Goal: Information Seeking & Learning: Learn about a topic

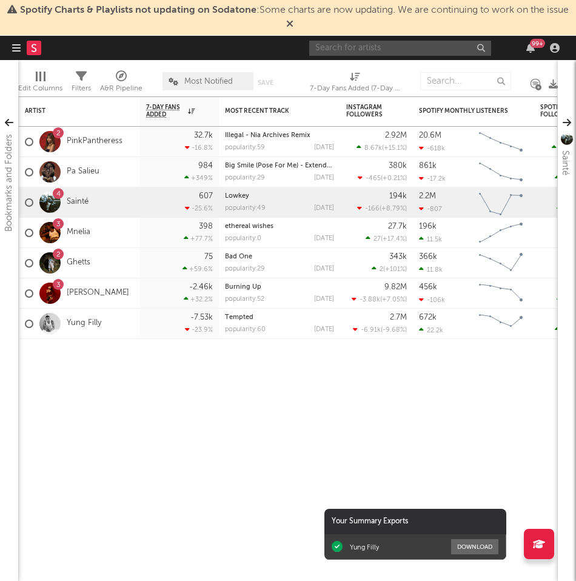
click at [368, 49] on input "text" at bounding box center [400, 48] width 182 height 15
type input "deed"
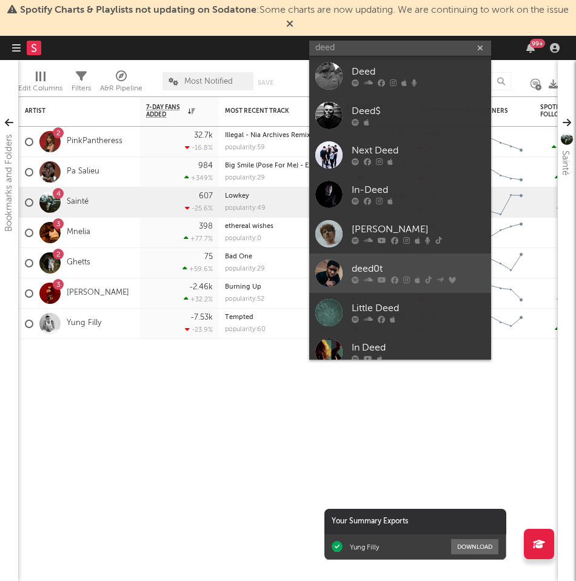
click at [377, 266] on div "deed0t" at bounding box center [418, 269] width 133 height 15
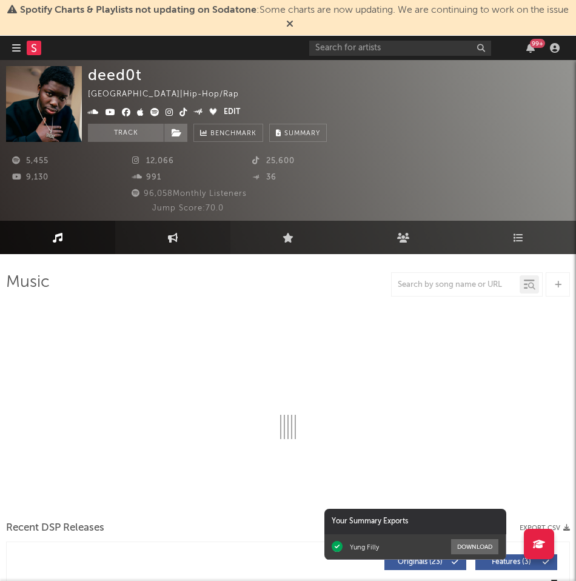
select select "6m"
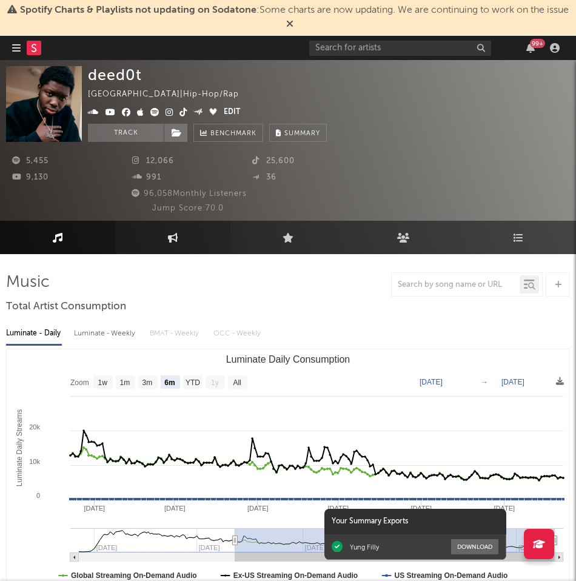
click at [171, 239] on icon at bounding box center [173, 238] width 10 height 10
select select "1w"
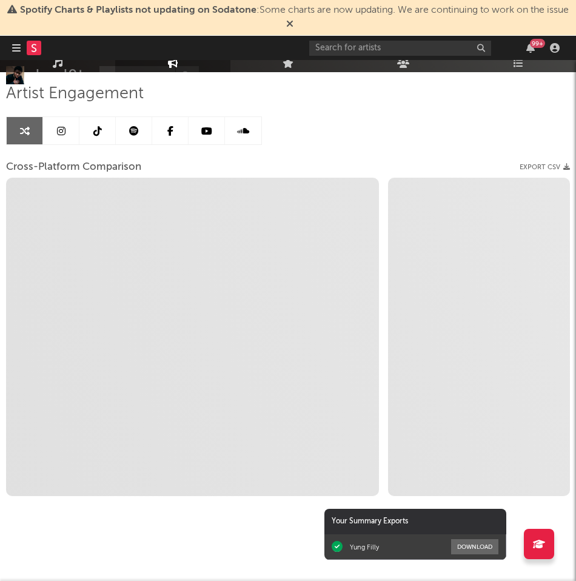
scroll to position [147, 0]
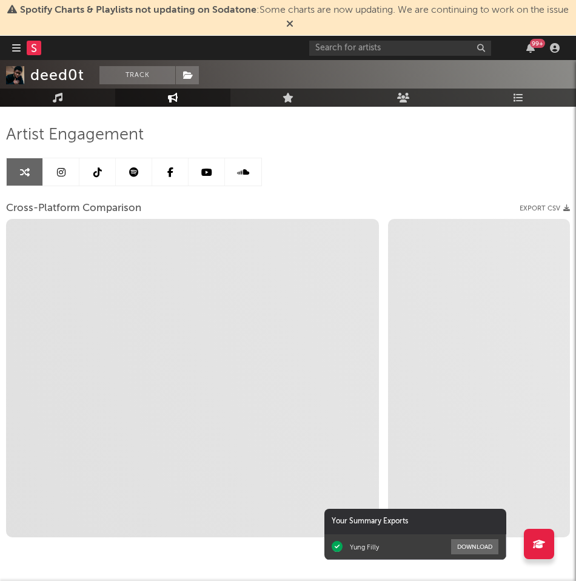
click at [69, 177] on link at bounding box center [61, 171] width 36 height 27
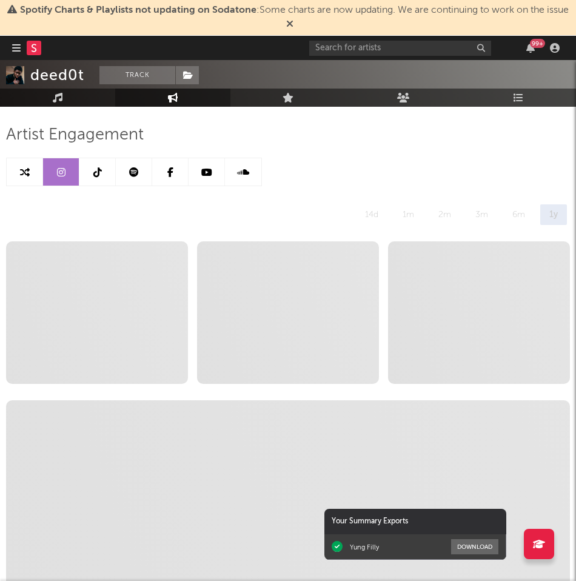
select select "6m"
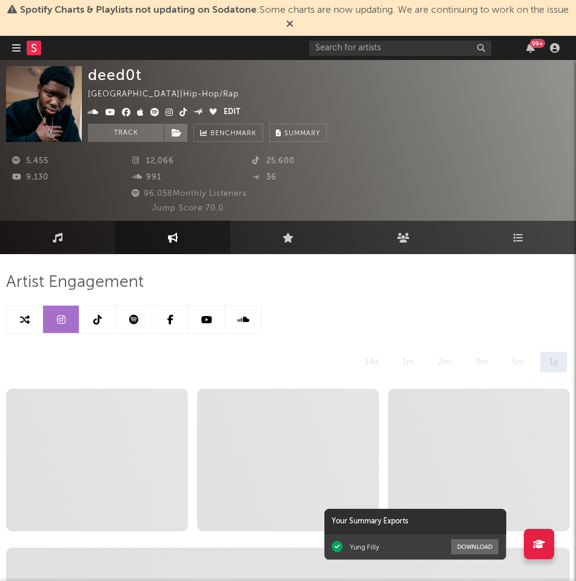
click at [102, 321] on link at bounding box center [97, 319] width 36 height 27
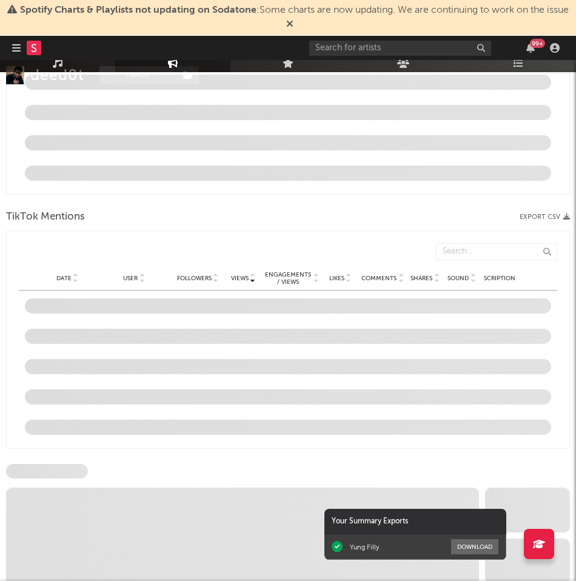
select select "6m"
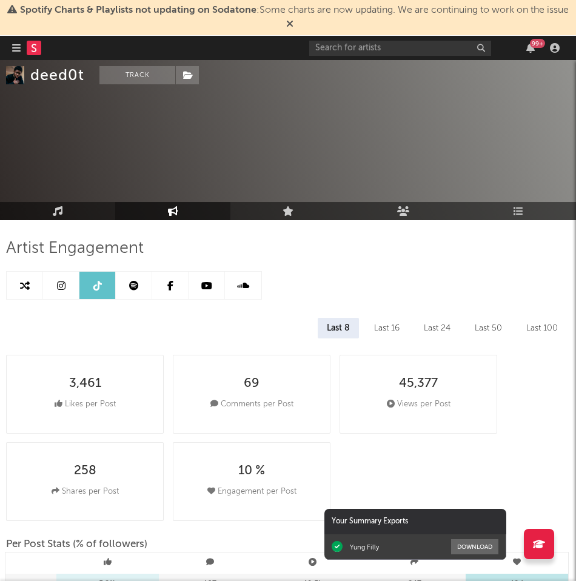
scroll to position [32, 0]
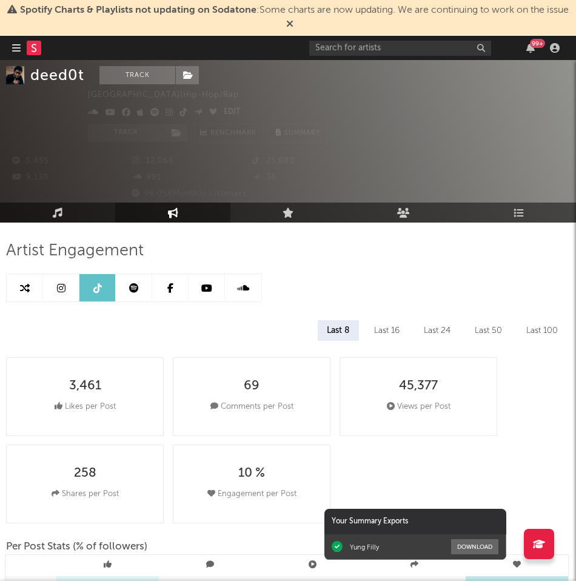
click at [206, 287] on icon at bounding box center [206, 288] width 11 height 10
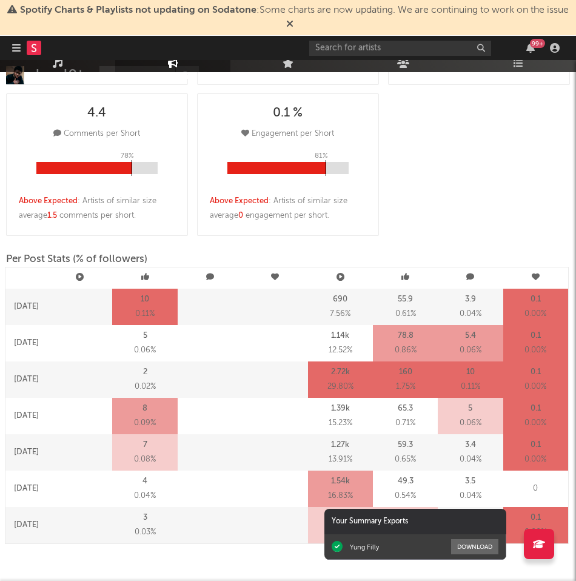
select select "6m"
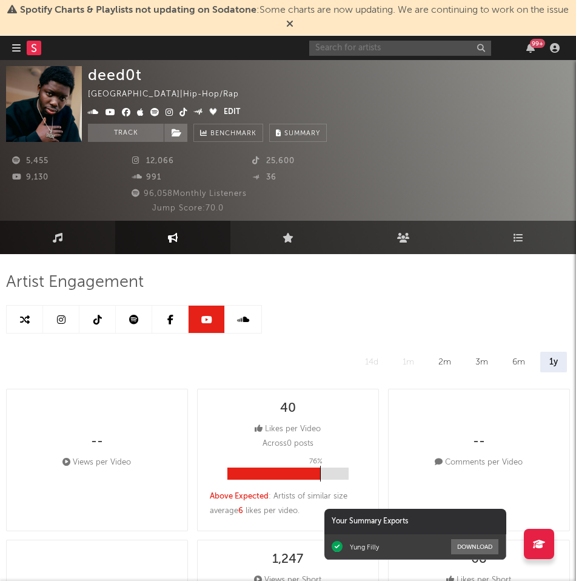
click at [335, 49] on input "text" at bounding box center [400, 48] width 182 height 15
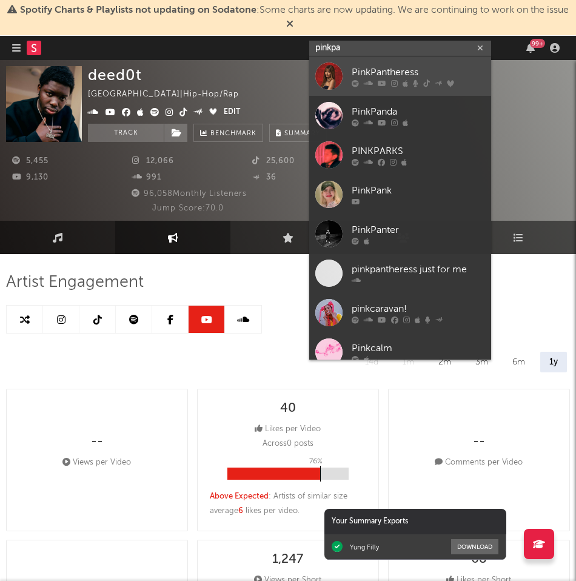
type input "pinkpa"
click at [376, 76] on div "PinkPantheress" at bounding box center [418, 72] width 133 height 15
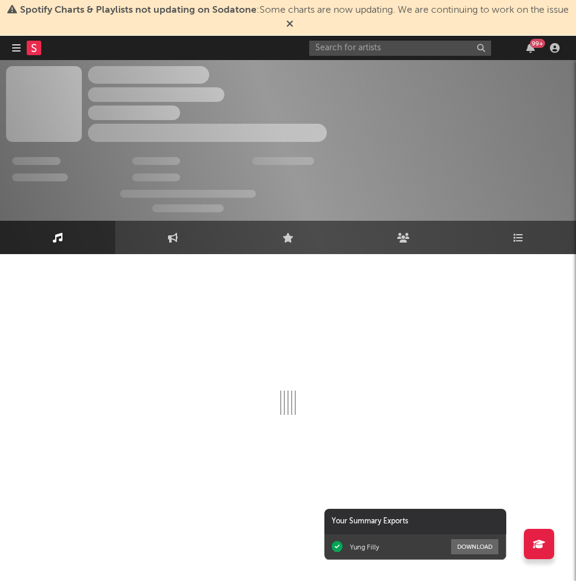
select select "6m"
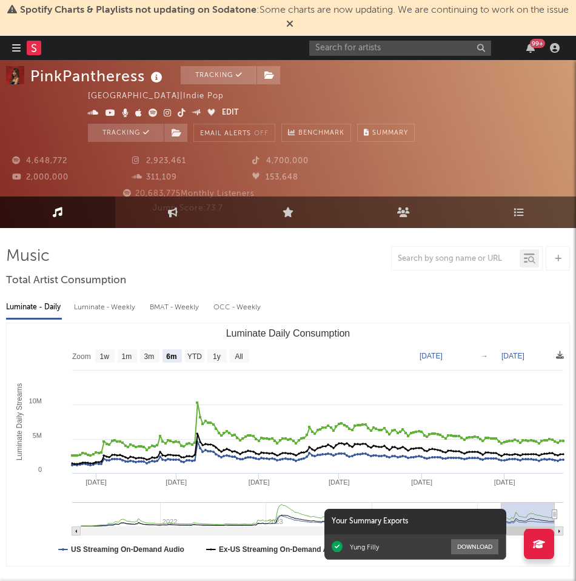
scroll to position [25, 0]
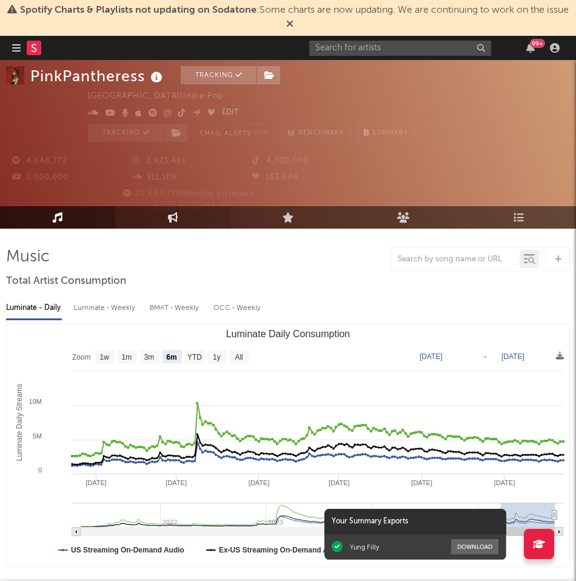
click at [180, 218] on link "Engagement" at bounding box center [172, 217] width 115 height 22
select select "1w"
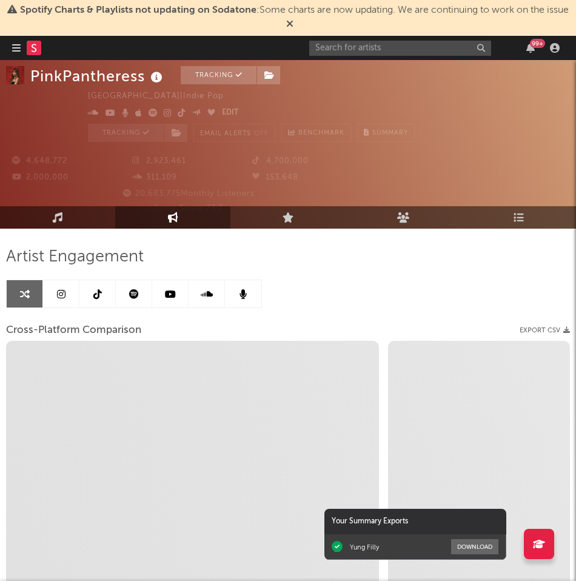
click at [102, 286] on link at bounding box center [97, 293] width 36 height 27
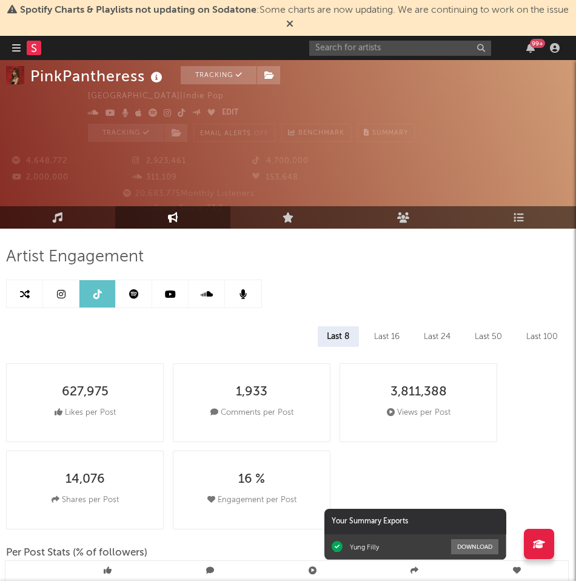
select select "6m"
click at [166, 295] on icon at bounding box center [170, 294] width 11 height 10
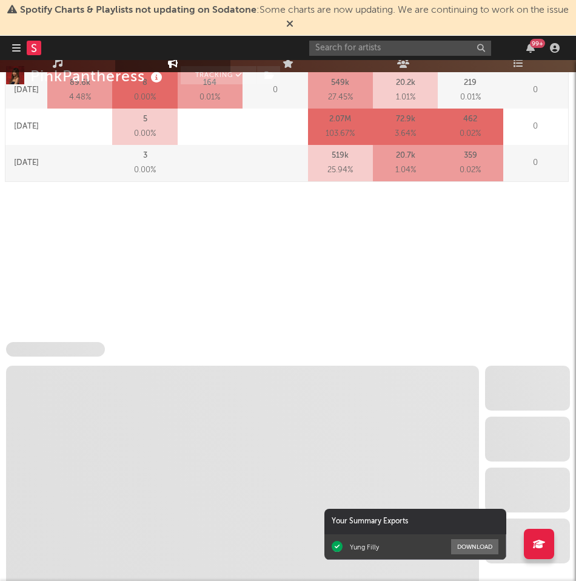
scroll to position [1280, 0]
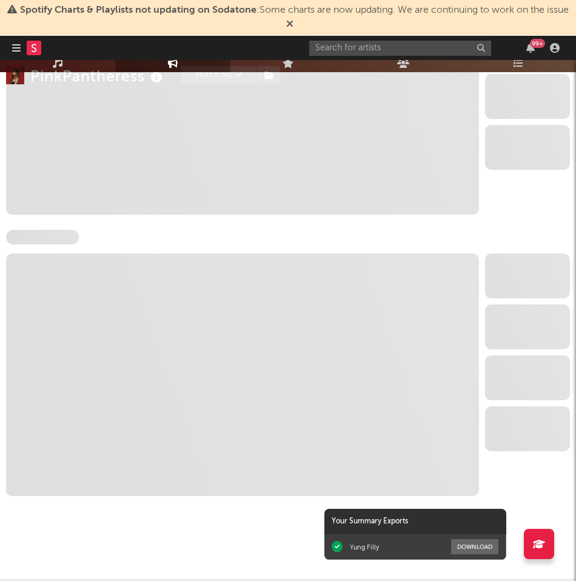
select select "6m"
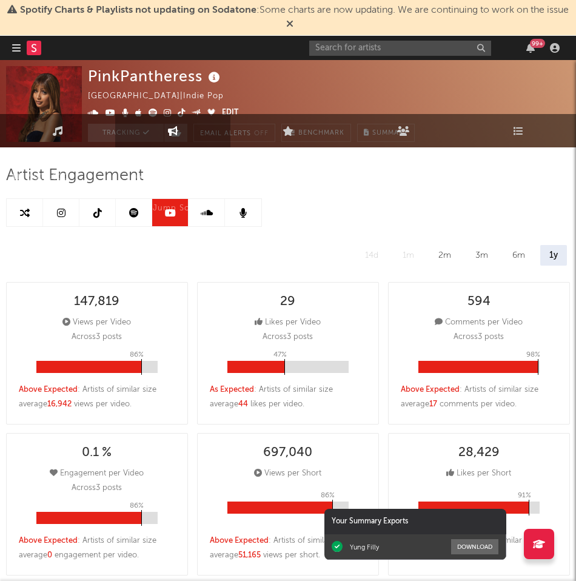
scroll to position [0, 0]
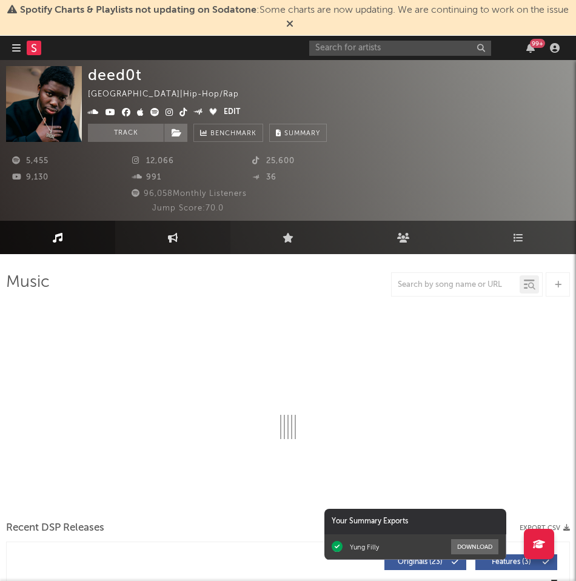
click at [181, 246] on link "Engagement" at bounding box center [172, 237] width 115 height 33
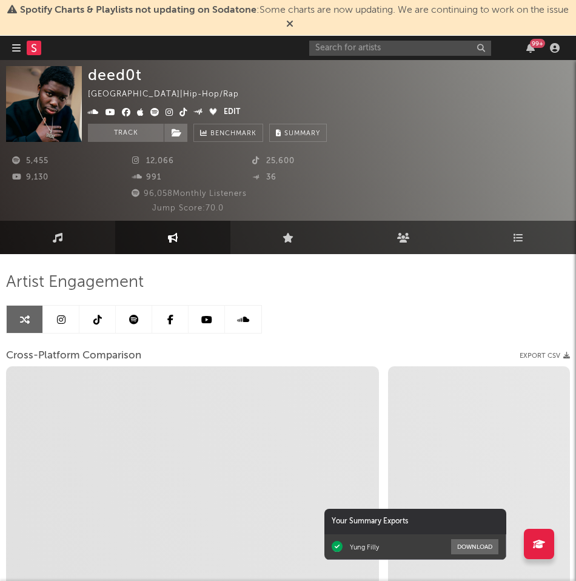
select select "1w"
click at [161, 240] on link "Engagement" at bounding box center [172, 237] width 115 height 33
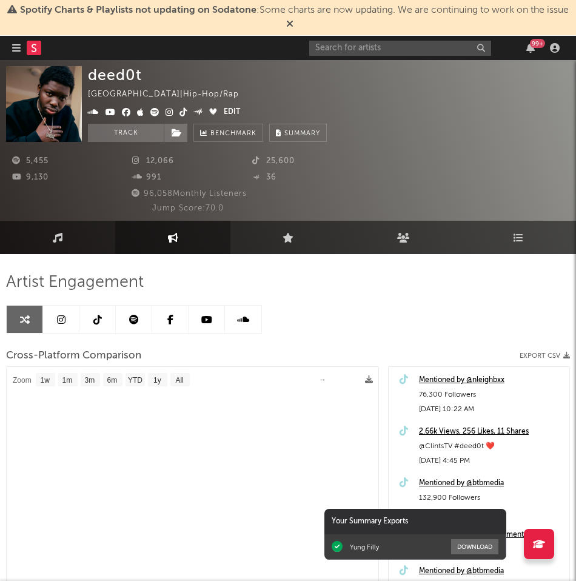
select select "1m"
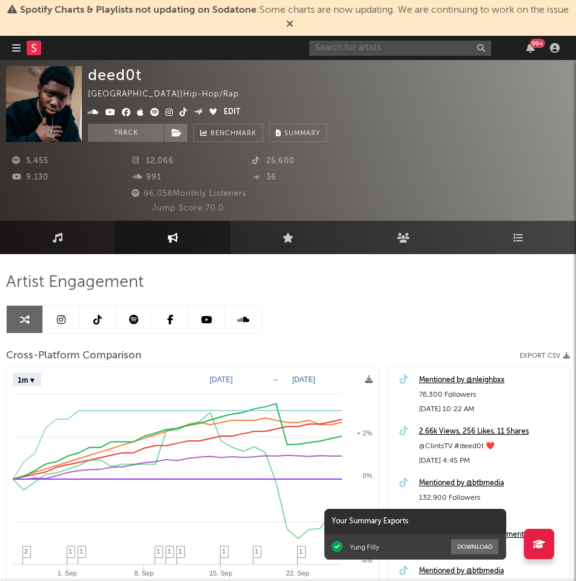
click at [347, 48] on input "text" at bounding box center [400, 48] width 182 height 15
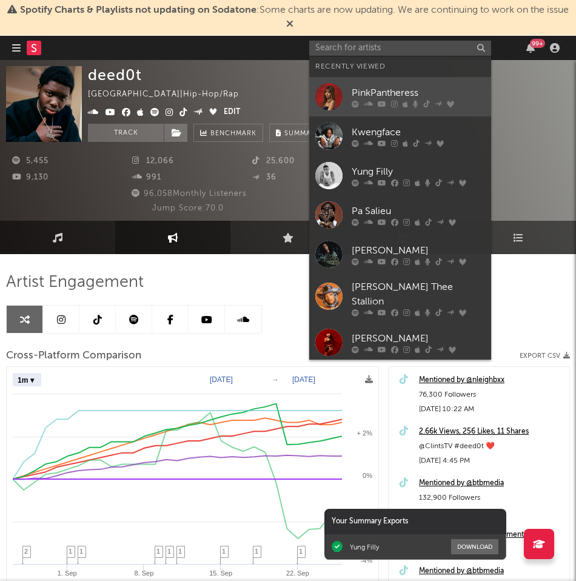
click at [379, 94] on div "PinkPantheress" at bounding box center [418, 92] width 133 height 15
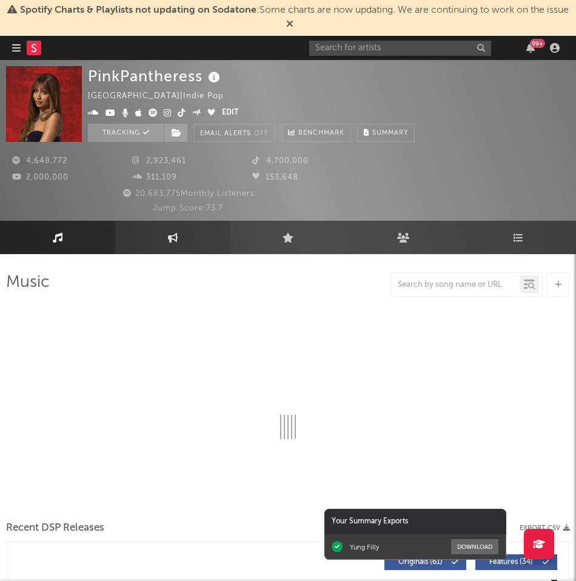
click at [182, 233] on link "Engagement" at bounding box center [172, 237] width 115 height 33
select select "1w"
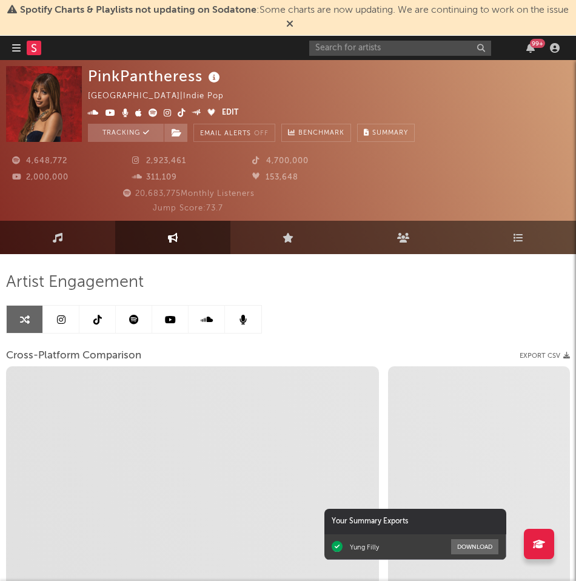
click at [73, 320] on link at bounding box center [61, 319] width 36 height 27
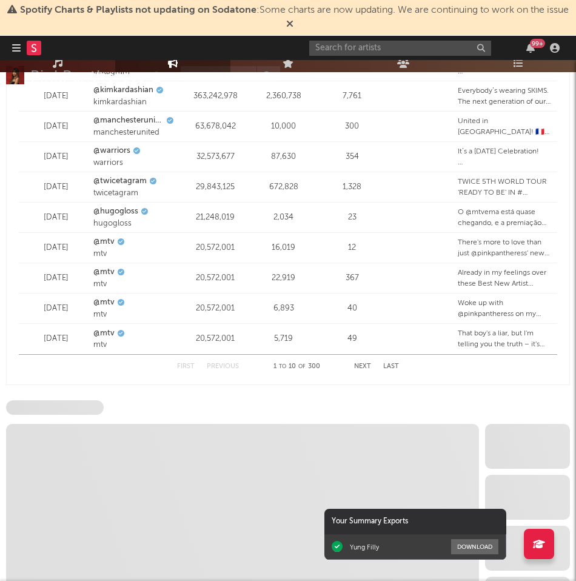
select select "6m"
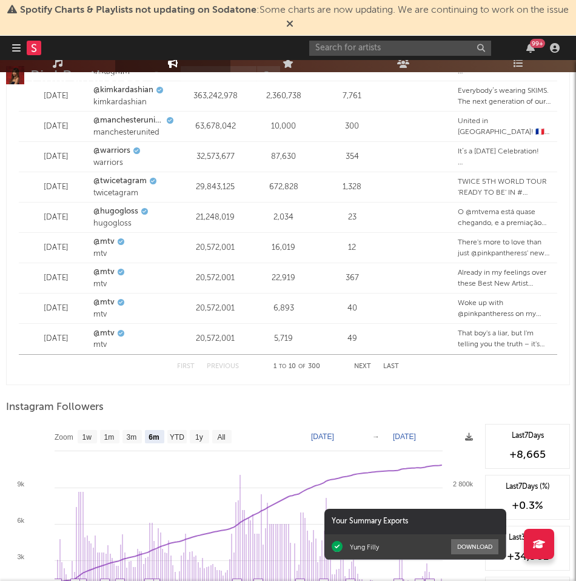
scroll to position [1869, 0]
